Goal: Task Accomplishment & Management: Manage account settings

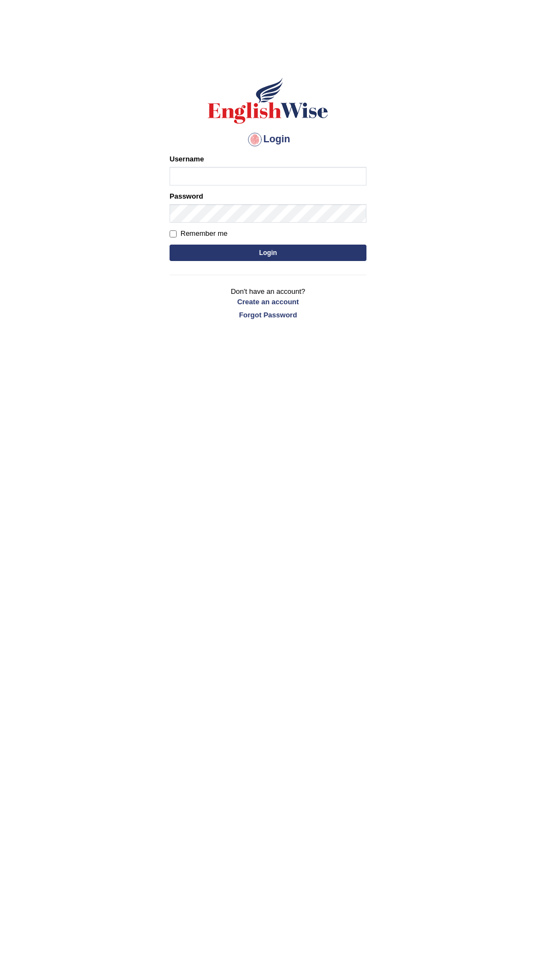
click at [320, 177] on input "Username" at bounding box center [268, 176] width 197 height 19
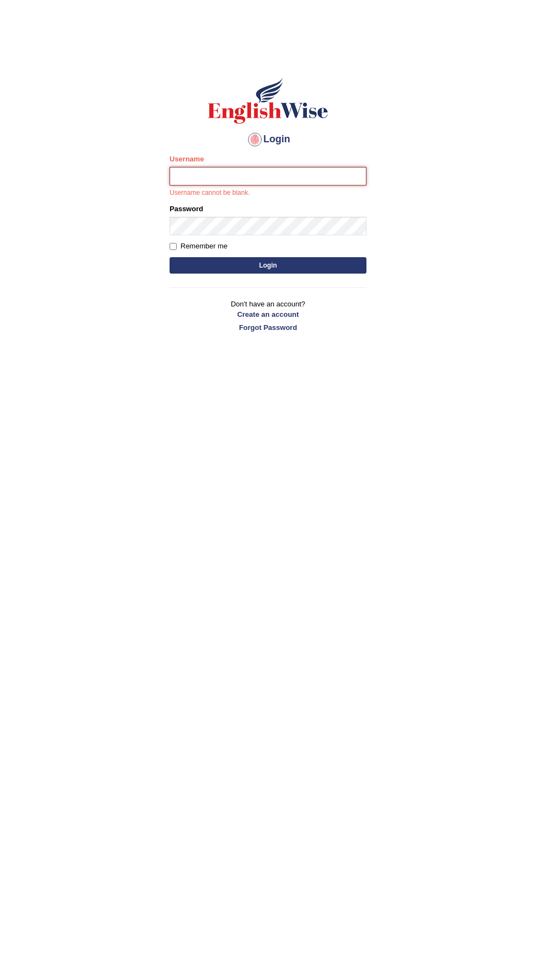
type input "Golden"
click at [170, 257] on button "Login" at bounding box center [268, 265] width 197 height 16
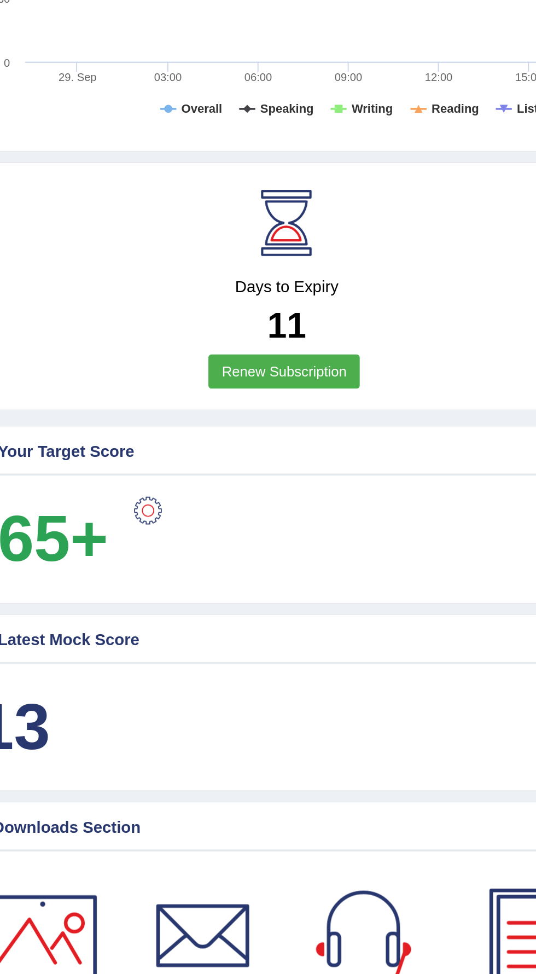
scroll to position [229, 0]
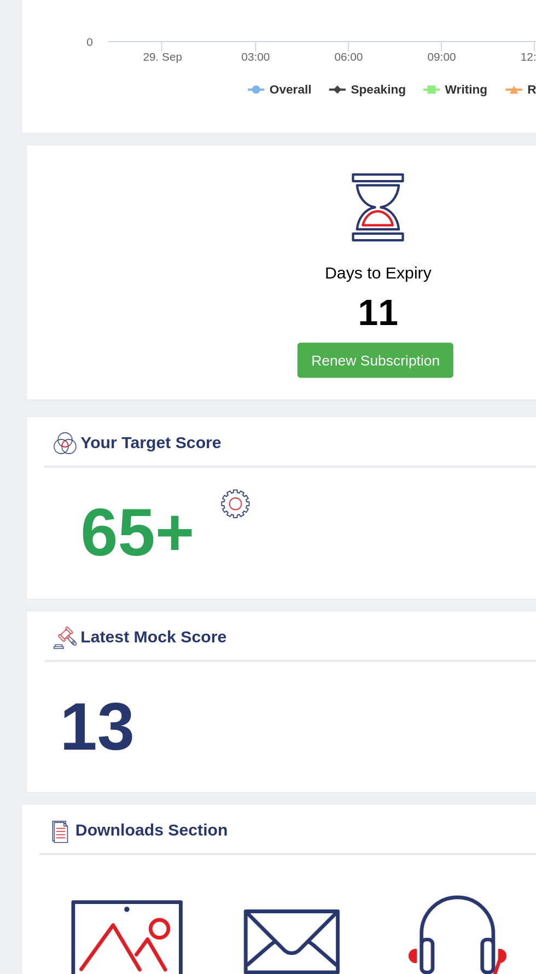
click at [68, 736] on b "13" at bounding box center [51, 735] width 39 height 40
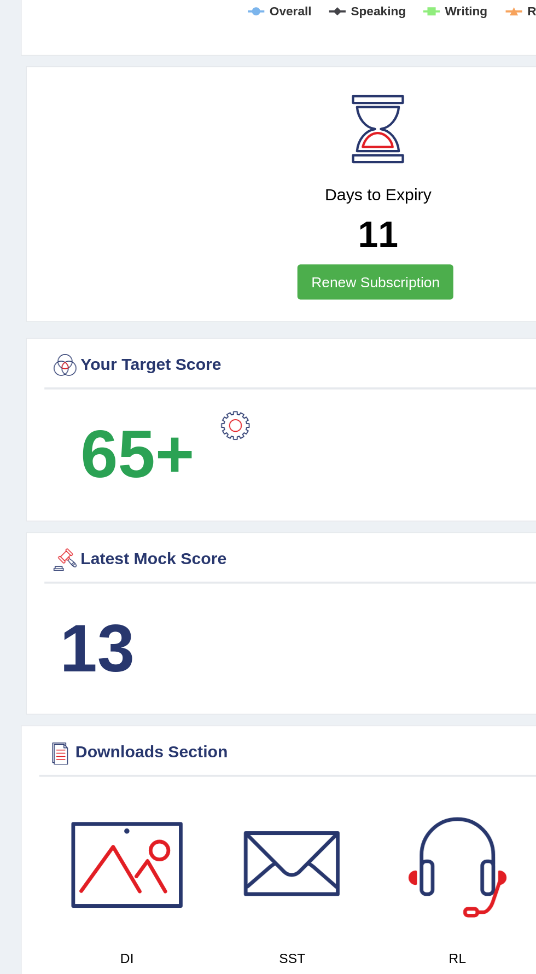
click at [71, 738] on b "13" at bounding box center [51, 735] width 39 height 40
click at [57, 685] on div "Latest Mock Score" at bounding box center [200, 688] width 348 height 16
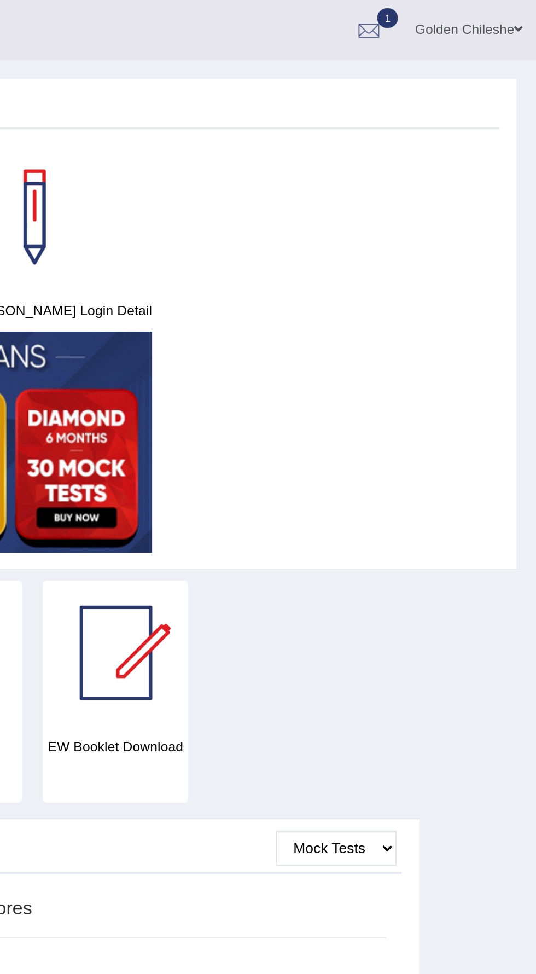
scroll to position [0, 0]
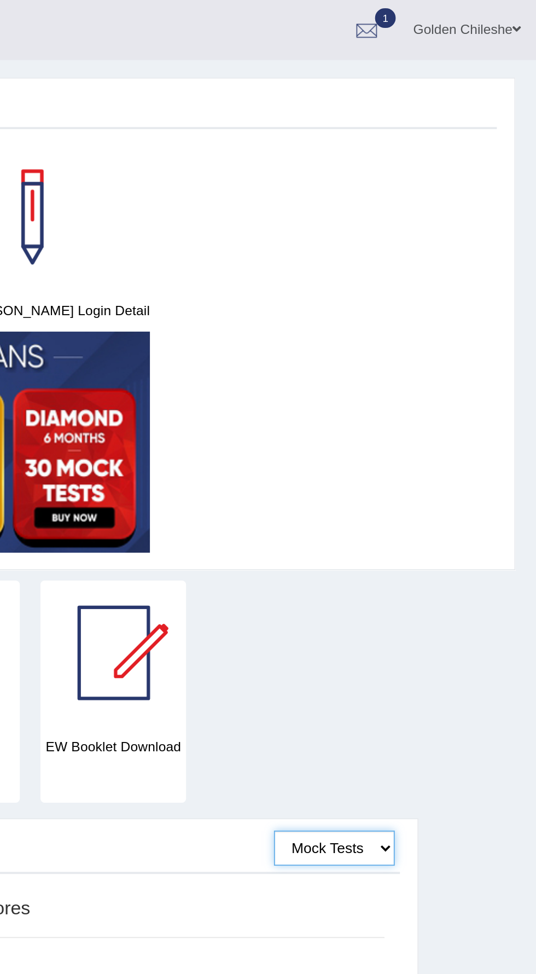
click at [426, 446] on select "Mock Tests" at bounding box center [429, 449] width 64 height 19
click at [397, 440] on select "Mock Tests" at bounding box center [429, 449] width 64 height 19
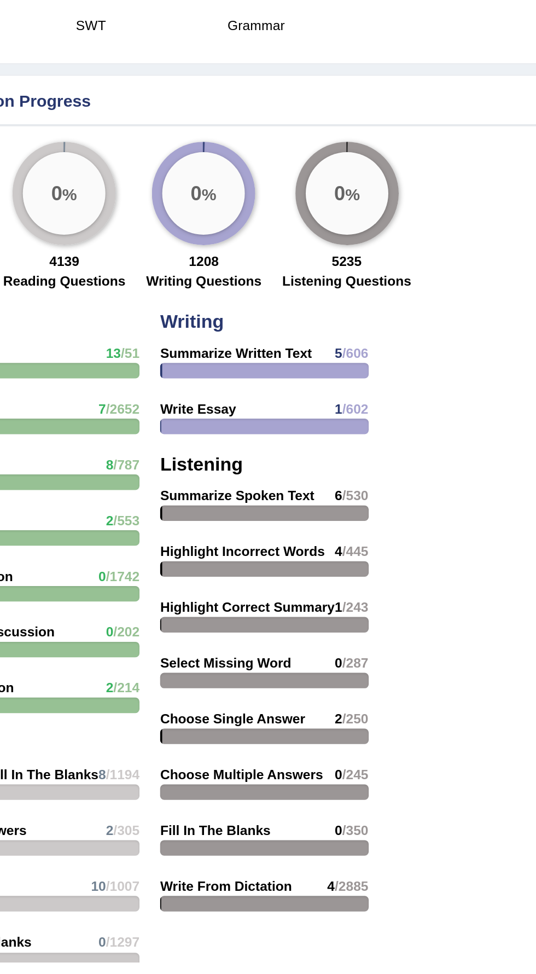
scroll to position [767, 0]
